Goal: Information Seeking & Learning: Learn about a topic

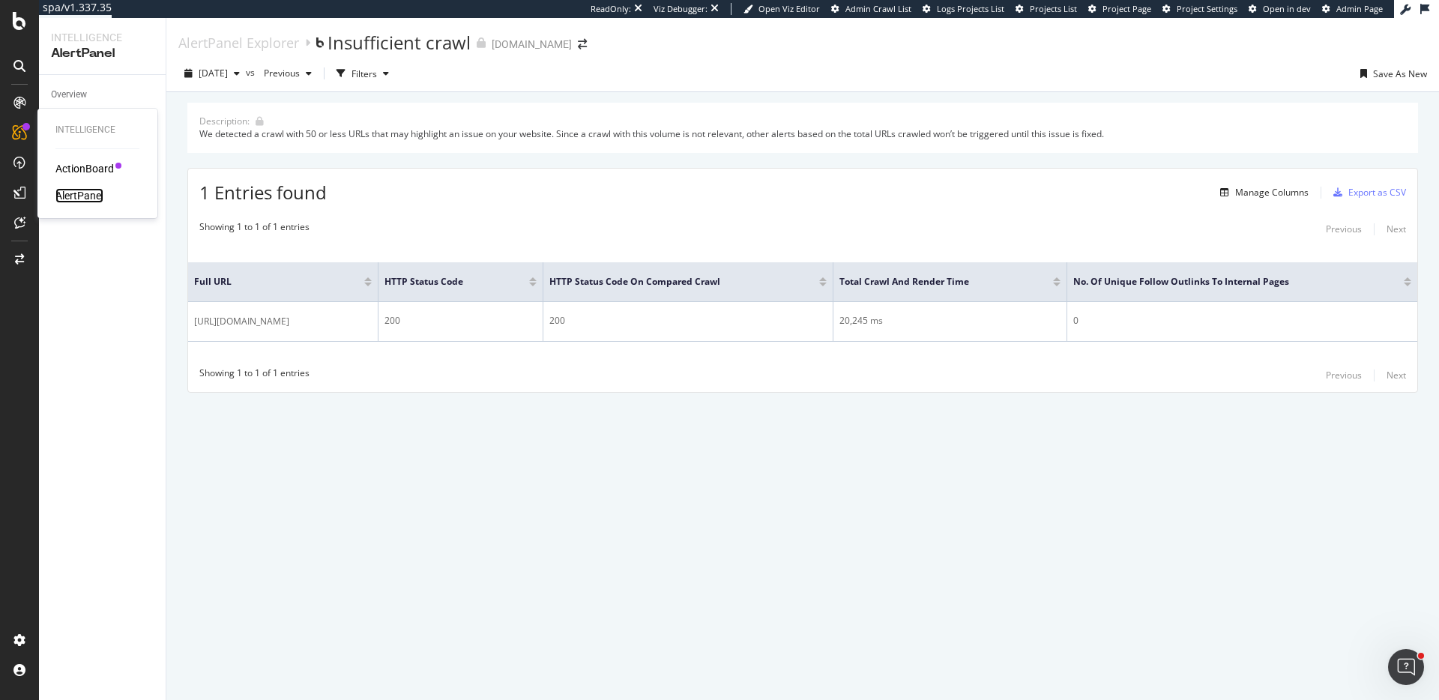
click at [94, 195] on div "AlertPanel" at bounding box center [79, 195] width 48 height 15
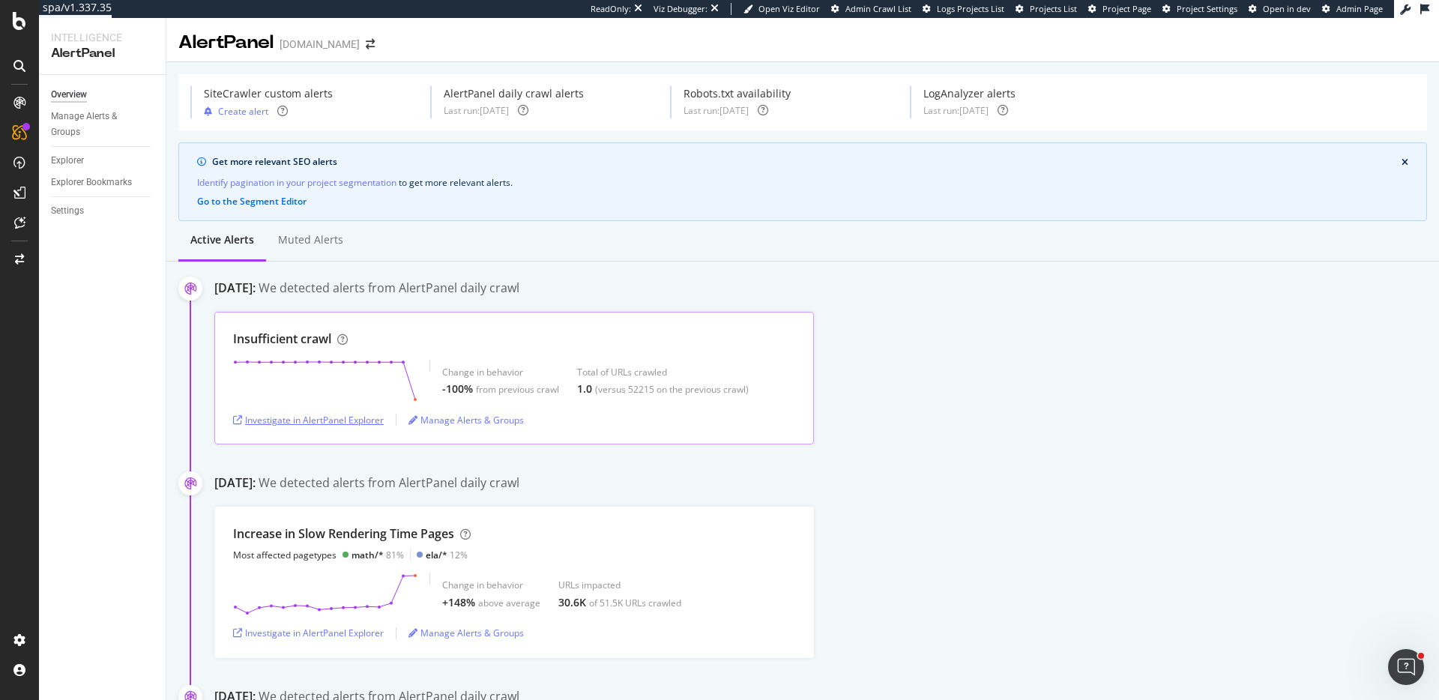
click at [320, 421] on div "Investigate in AlertPanel Explorer" at bounding box center [308, 420] width 151 height 13
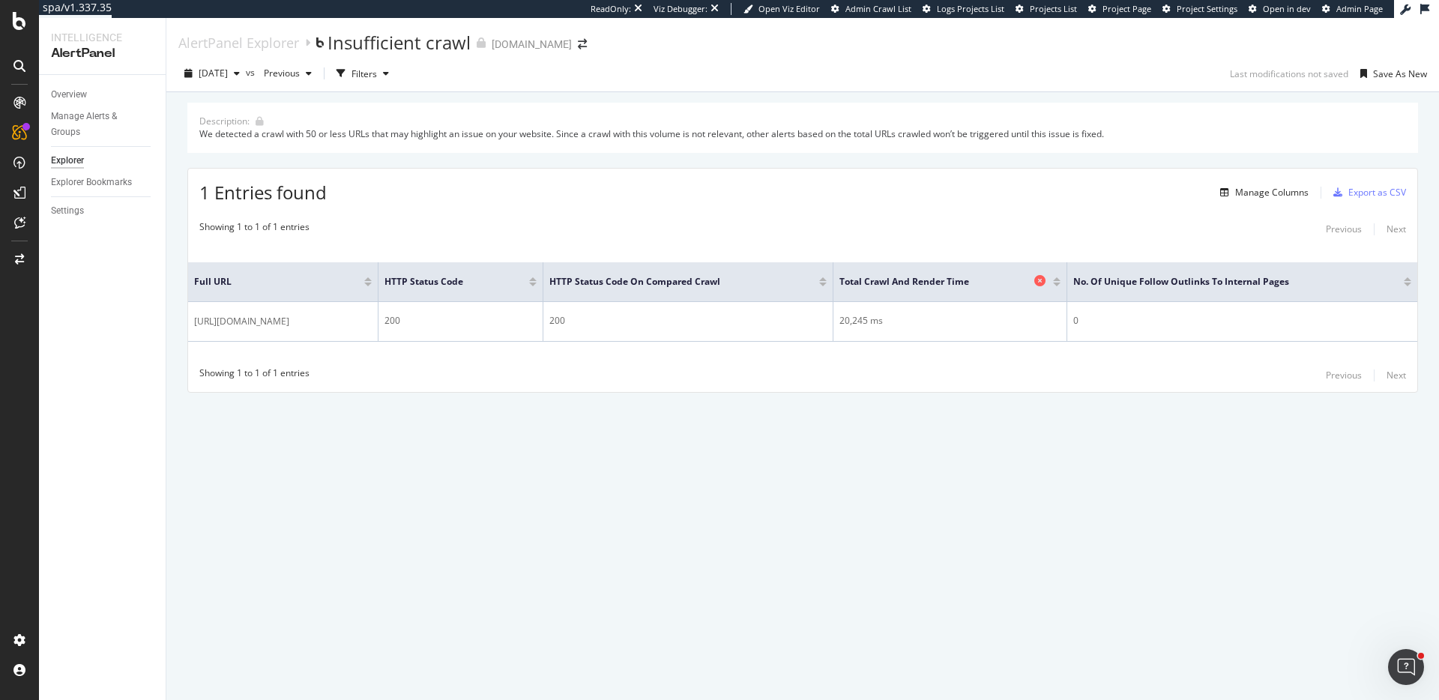
click at [857, 281] on span "Total Crawl and Render Time" at bounding box center [935, 281] width 191 height 13
